Goal: Task Accomplishment & Management: Manage account settings

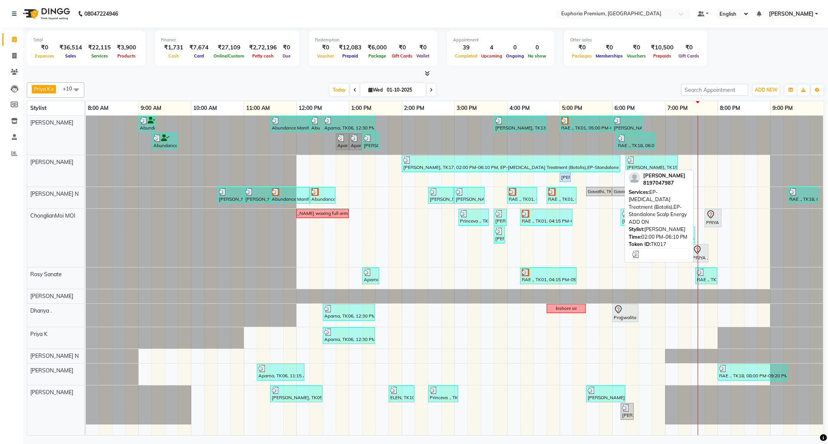
click at [581, 166] on div "[PERSON_NAME], TK17, 02:00 PM-06:10 PM, EP-[MEDICAL_DATA] Treatment (Botolis),E…" at bounding box center [510, 163] width 217 height 15
select select "3"
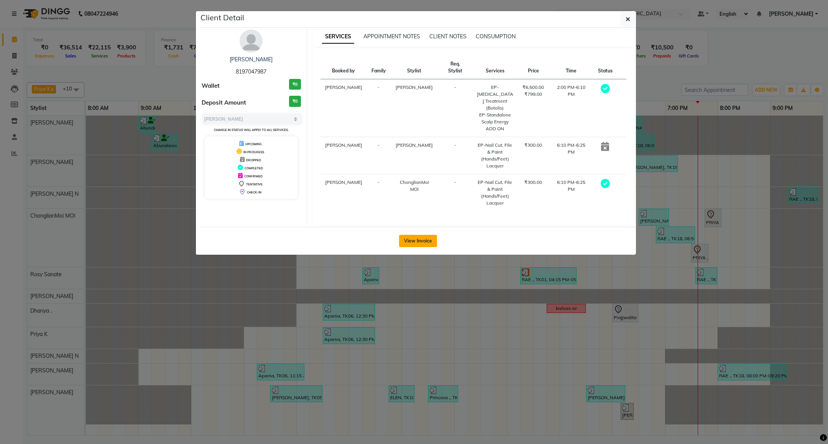
click at [410, 235] on button "View Invoice" at bounding box center [418, 241] width 38 height 12
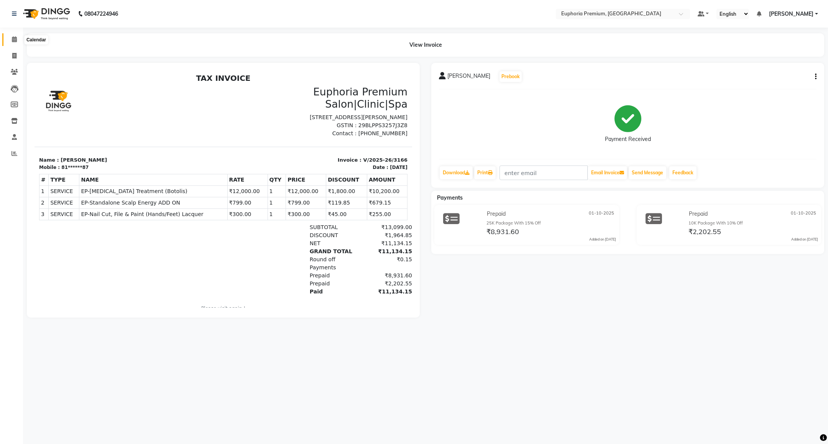
click at [15, 40] on icon at bounding box center [14, 39] width 5 height 6
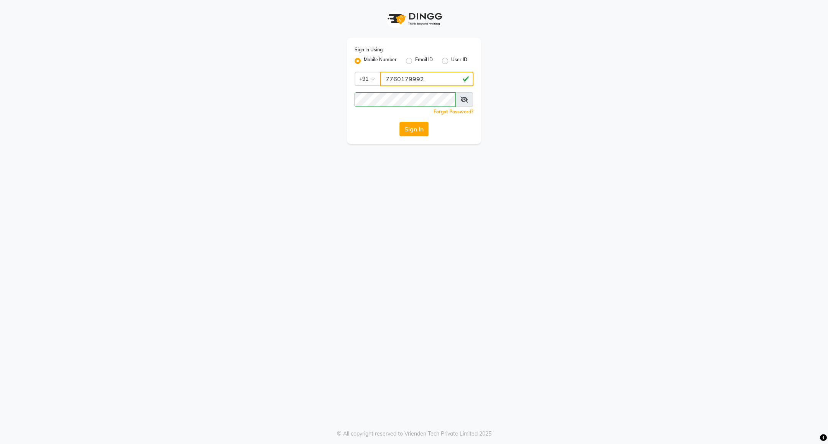
click at [421, 78] on input "7760179992" at bounding box center [426, 79] width 93 height 15
type input "8884568139"
click at [407, 126] on button "Sign In" at bounding box center [413, 129] width 29 height 15
